Goal: Find specific page/section: Find specific page/section

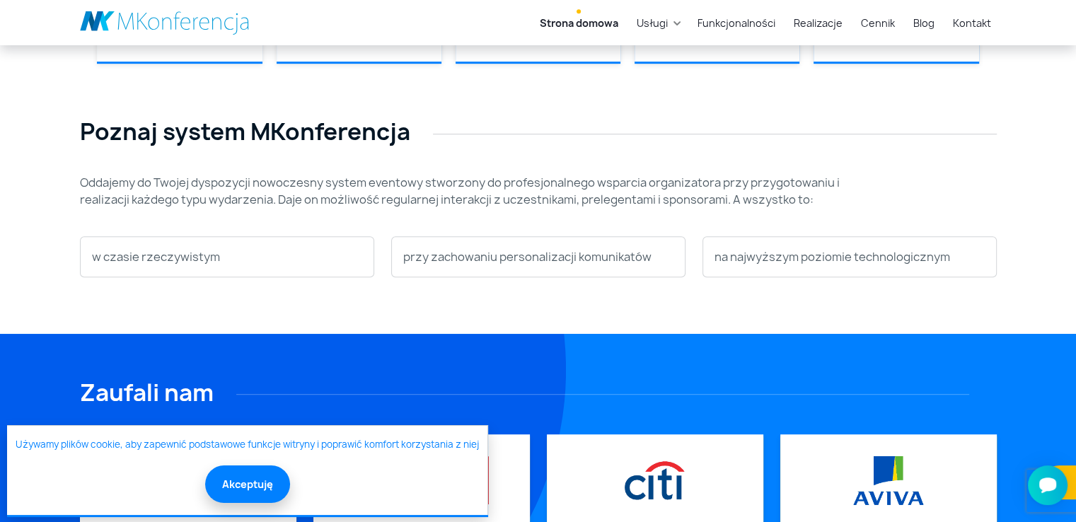
scroll to position [424, 0]
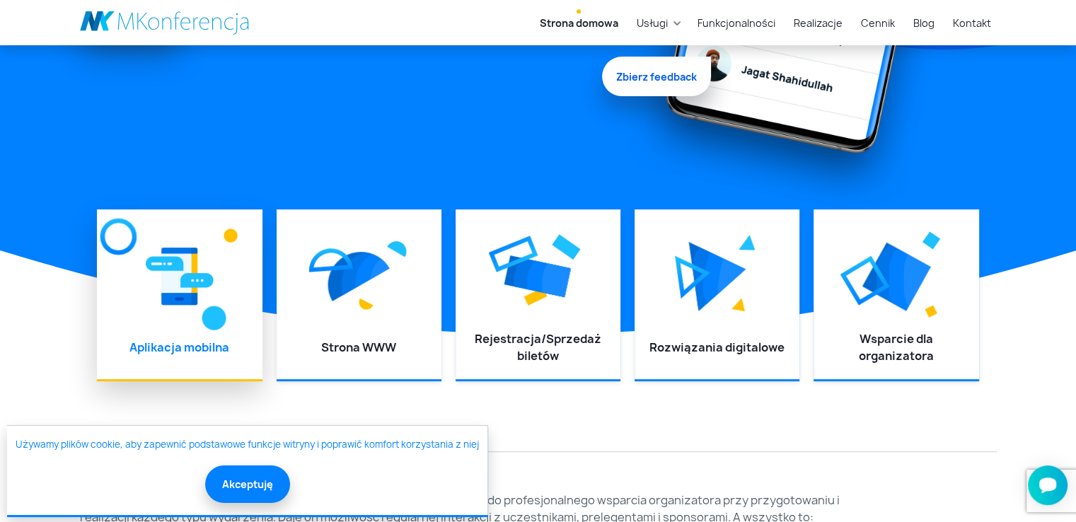
click at [149, 255] on div at bounding box center [179, 277] width 137 height 106
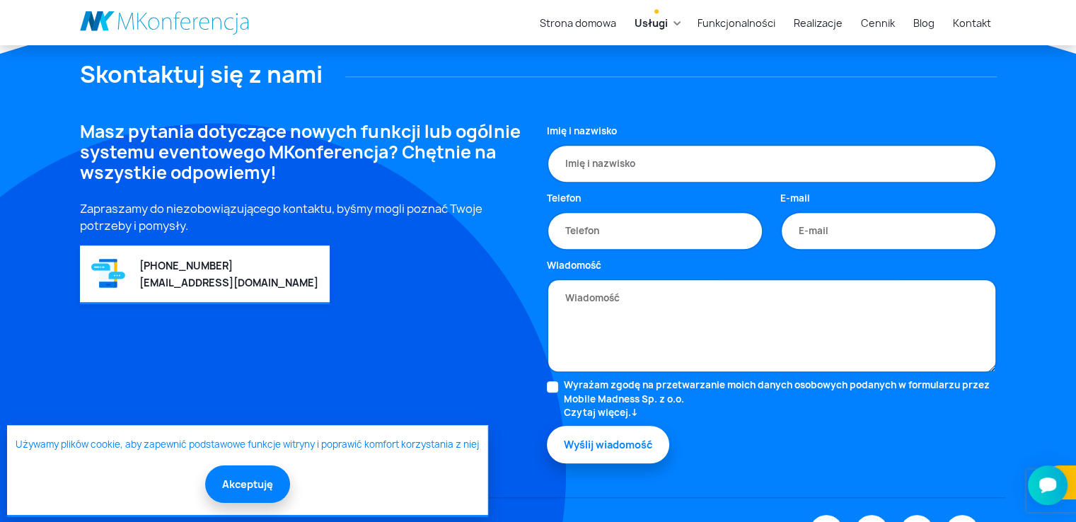
scroll to position [962, 0]
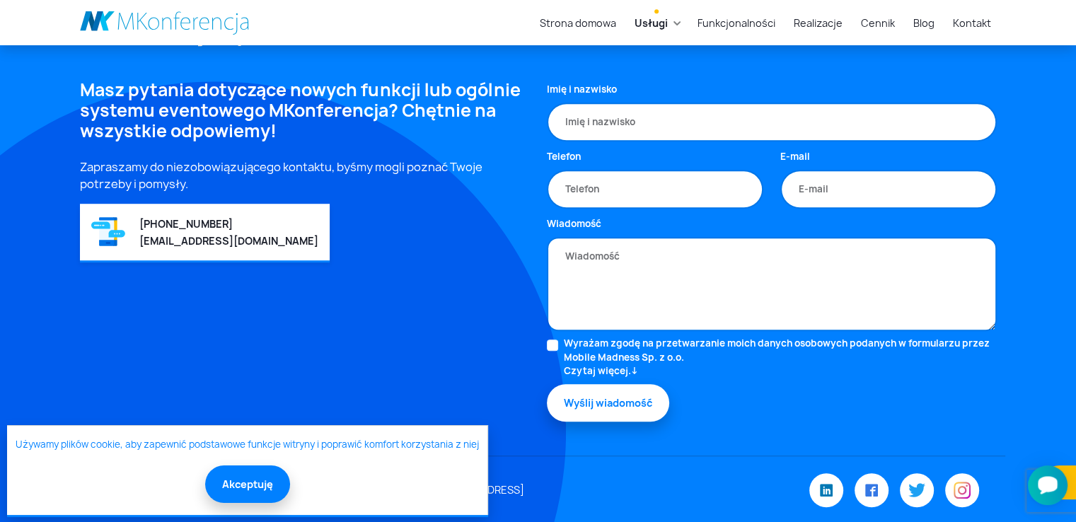
click at [1050, 479] on icon "Otwórz czat Smartsupp" at bounding box center [1048, 485] width 20 height 18
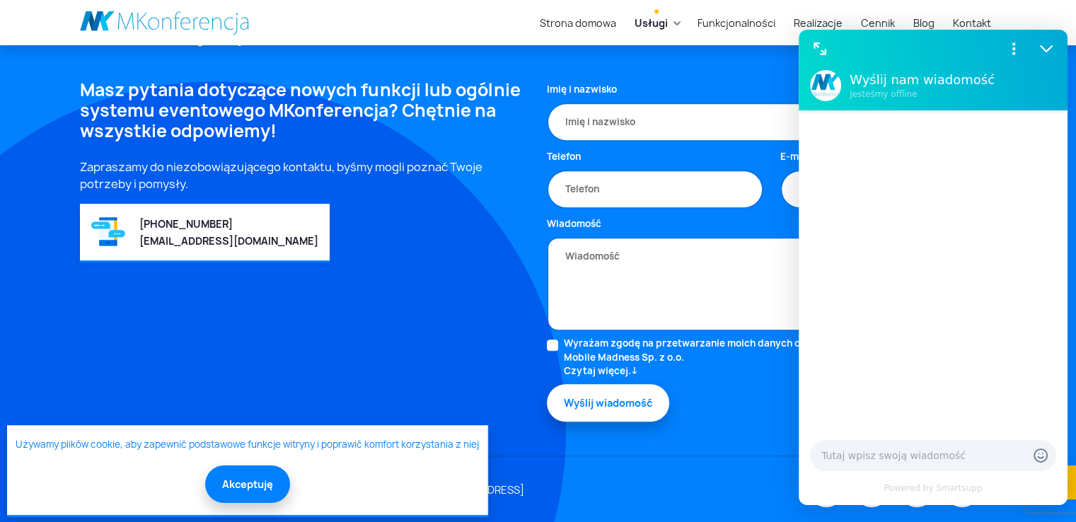
scroll to position [0, 0]
click at [357, 116] on h4 "Masz pytania dotyczące nowych funkcji lub ogólnie systemu eventowego MKonferenc…" at bounding box center [305, 110] width 450 height 61
click at [970, 15] on link "Kontakt" at bounding box center [972, 23] width 50 height 26
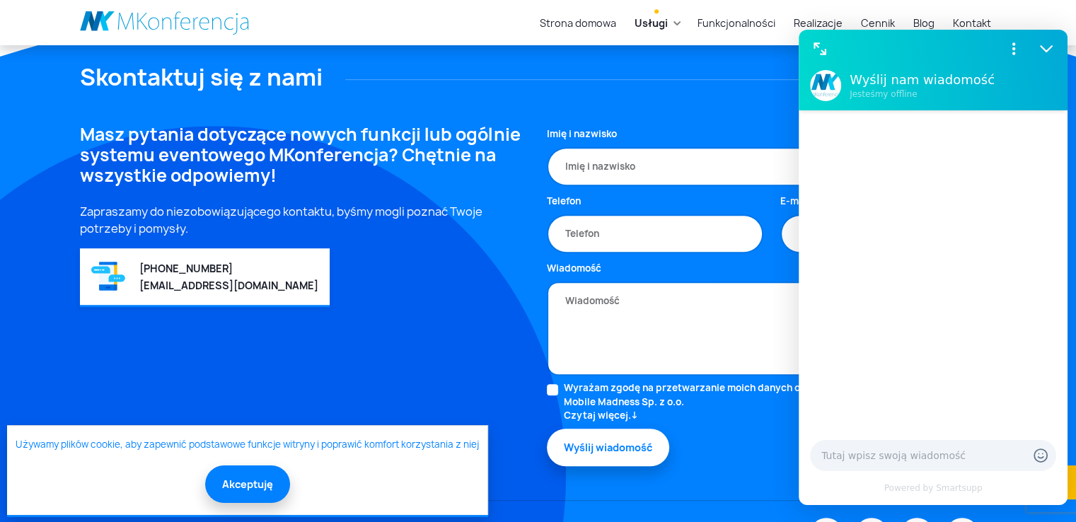
scroll to position [939, 0]
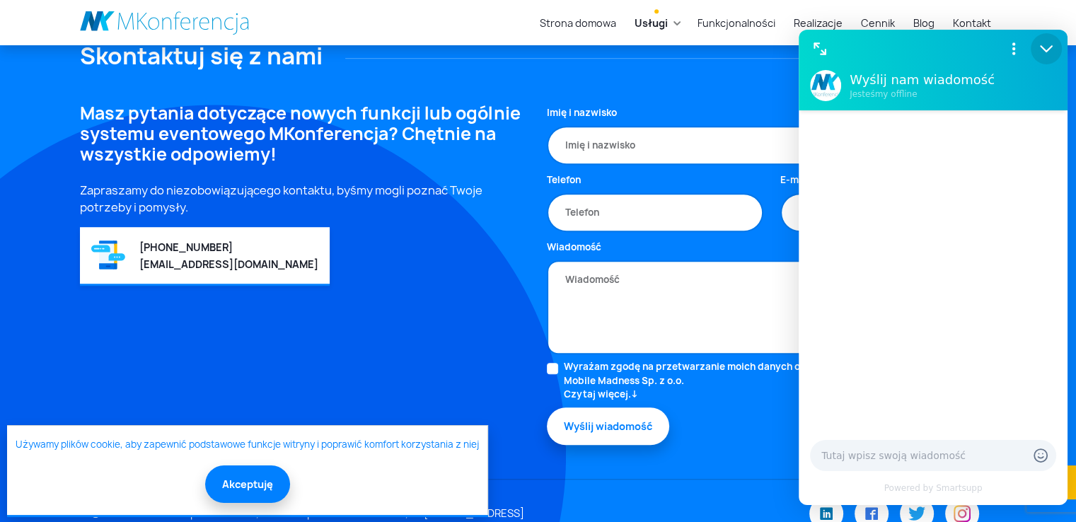
click at [1052, 51] on icon "Zmniejsz" at bounding box center [1046, 49] width 18 height 18
